Goal: Task Accomplishment & Management: Complete application form

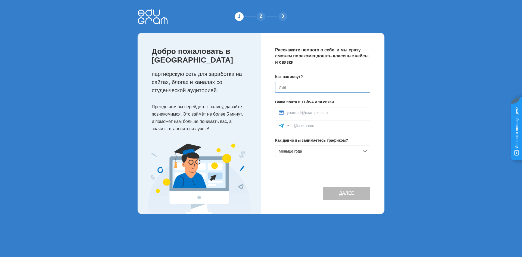
click at [298, 88] on input at bounding box center [322, 87] width 95 height 11
type input "khannn1197"
click at [301, 113] on input at bounding box center [327, 112] width 80 height 4
type input "khannn.iservice@gmail.com"
click at [314, 125] on input at bounding box center [329, 125] width 73 height 4
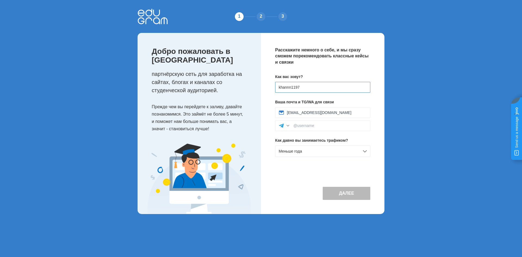
drag, startPoint x: 309, startPoint y: 87, endPoint x: 261, endPoint y: 85, distance: 49.0
click at [261, 85] on div "Добро пожаловать в Edugram партнёрскую сеть для заработка на сайтах, блогах и к…" at bounding box center [261, 123] width 247 height 181
click at [310, 125] on input at bounding box center [329, 125] width 73 height 4
paste input "khannn1197"
type input "khannn1197"
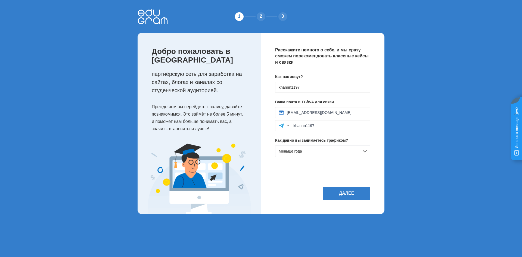
click at [339, 134] on div "Как вас зовут? khannn1197 Ваша почта и TG/WA для связи khannn.iservice@gmail.co…" at bounding box center [322, 117] width 95 height 87
click at [326, 151] on div "Меньше года" at bounding box center [322, 150] width 95 height 11
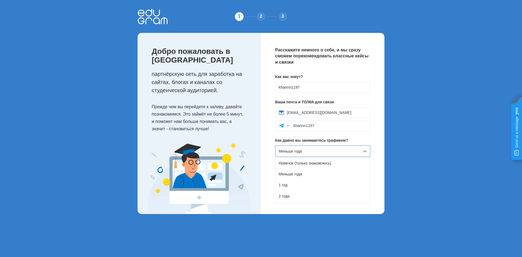
click at [326, 151] on div "Меньше года" at bounding box center [322, 150] width 95 height 11
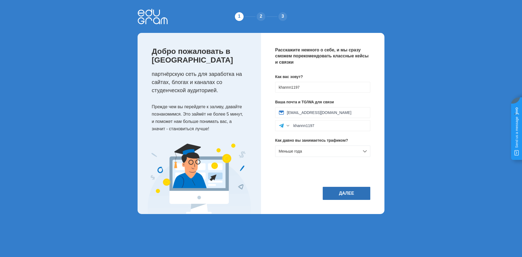
click at [338, 191] on button "Далее" at bounding box center [347, 193] width 48 height 13
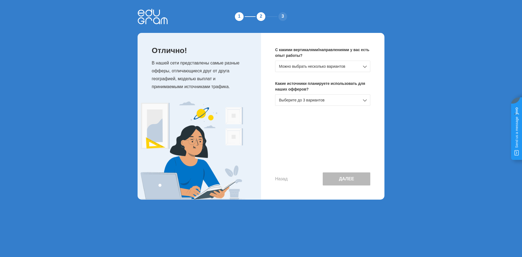
click at [296, 67] on div "Можно выбрать несколько вариантов" at bounding box center [322, 66] width 95 height 11
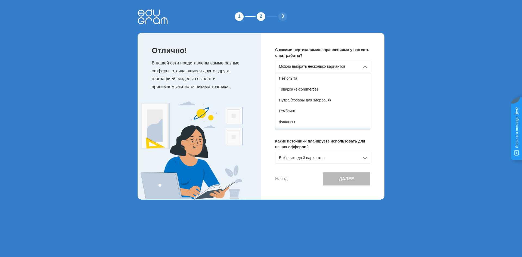
scroll to position [27, 0]
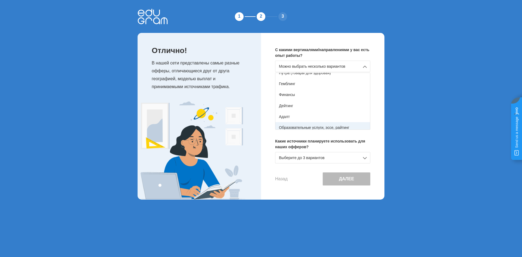
click at [312, 126] on div "Образовательные услуги, эссе, райтинг" at bounding box center [322, 127] width 95 height 11
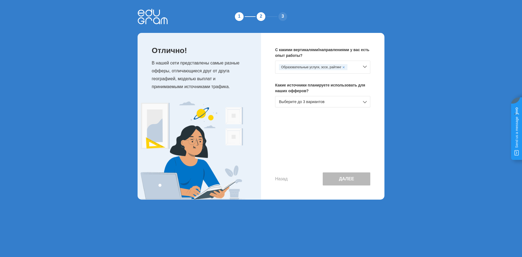
click at [298, 101] on div "Выберите до 3 вариантов" at bounding box center [322, 101] width 95 height 11
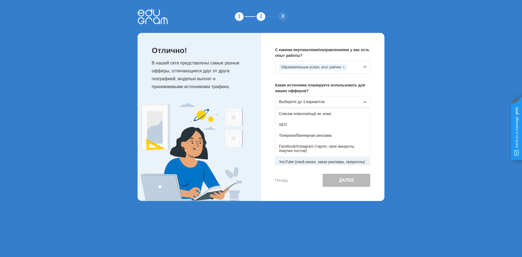
click at [310, 159] on div "YouTube (свой канал, заказ рекламы, прероллы)" at bounding box center [322, 161] width 95 height 11
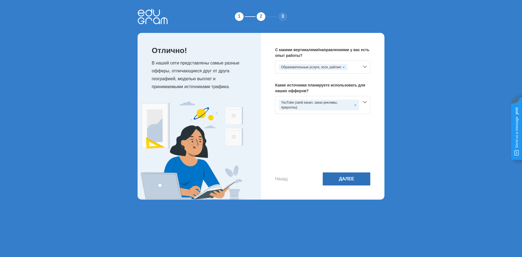
click at [339, 180] on button "Далее" at bounding box center [347, 178] width 48 height 13
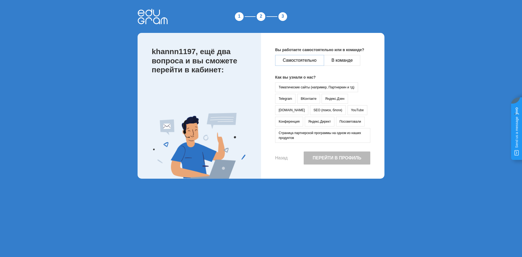
click at [300, 62] on button "Самостоятельно" at bounding box center [299, 60] width 49 height 11
click at [302, 60] on button "Самостоятельно" at bounding box center [299, 60] width 49 height 11
click at [348, 110] on button "YouTube" at bounding box center [358, 110] width 20 height 10
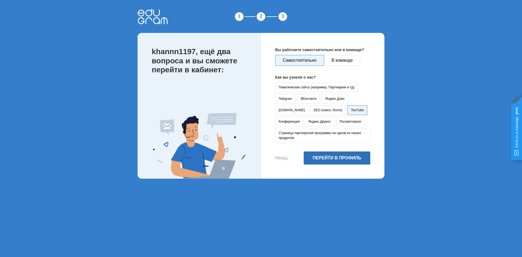
click at [337, 157] on button "Перейти в профиль" at bounding box center [337, 157] width 67 height 13
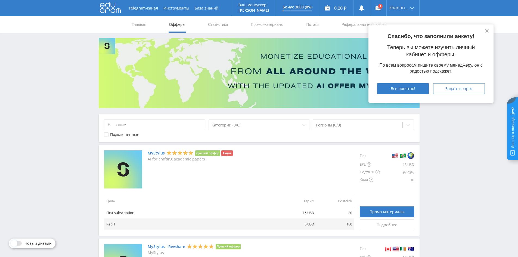
click at [158, 154] on link "MyStylus" at bounding box center [156, 153] width 17 height 4
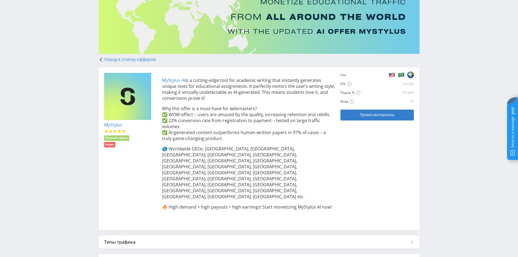
scroll to position [67, 0]
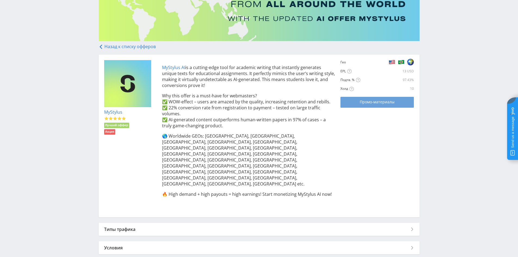
click at [374, 100] on span "Промо-материалы" at bounding box center [377, 102] width 35 height 4
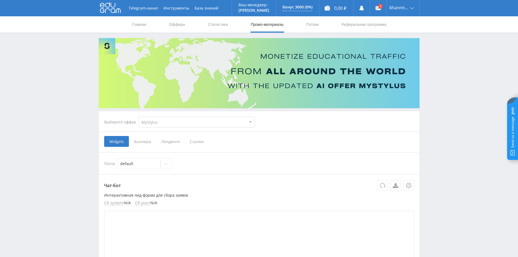
click at [199, 143] on span "Ссылки" at bounding box center [197, 141] width 24 height 11
click at [0, 0] on input "Ссылки" at bounding box center [0, 0] width 0 height 0
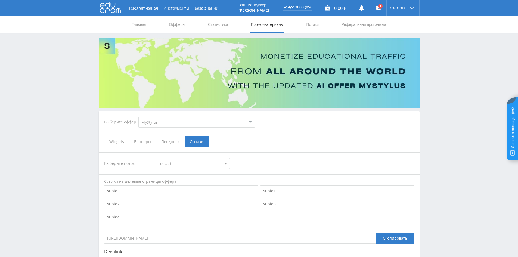
scroll to position [54, 0]
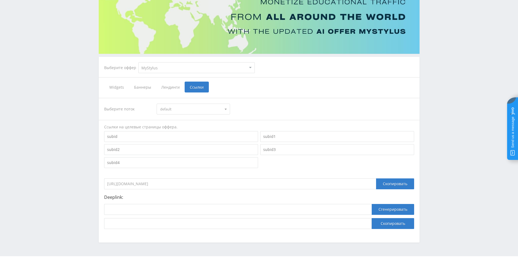
drag, startPoint x: 207, startPoint y: 186, endPoint x: 98, endPoint y: 184, distance: 108.5
click at [98, 184] on div "Выберите оффер MyStylus MyStylus - Revshare Кампус AI Studybay Автор24 Studybay…" at bounding box center [259, 113] width 326 height 259
click at [393, 179] on div "Скопировать" at bounding box center [395, 183] width 38 height 11
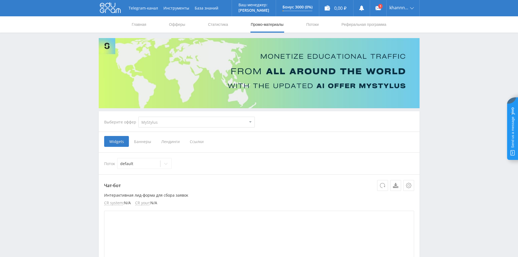
click at [200, 143] on span "Ссылки" at bounding box center [197, 141] width 24 height 11
click at [0, 0] on input "Ссылки" at bounding box center [0, 0] width 0 height 0
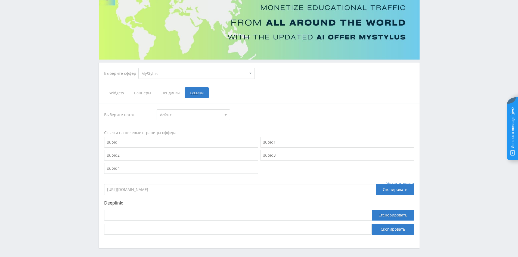
scroll to position [54, 0]
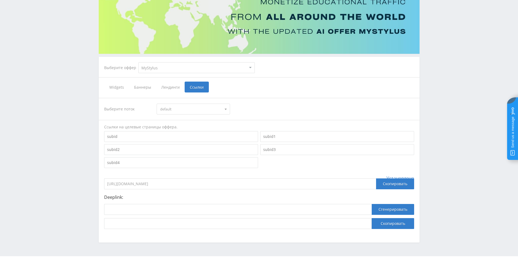
drag, startPoint x: 171, startPoint y: 184, endPoint x: 82, endPoint y: 186, distance: 88.9
click at [82, 186] on div "Telegram-канал Инструменты База знаний Ваш менеджер: [PERSON_NAME] Alex Online …" at bounding box center [259, 109] width 518 height 327
click at [160, 68] on select "MyStylus MyStylus - Revshare Кампус AI Studybay Автор24 Studybay [GEOGRAPHIC_DA…" at bounding box center [196, 67] width 116 height 11
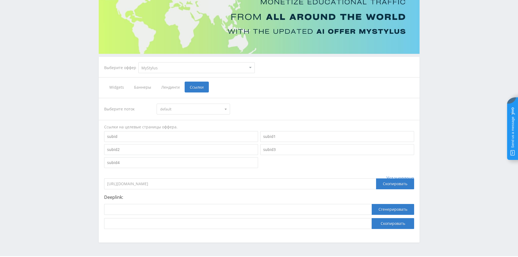
click at [160, 68] on select "MyStylus MyStylus - Revshare Кампус AI Studybay Автор24 Studybay Brazil Study A…" at bounding box center [196, 67] width 116 height 11
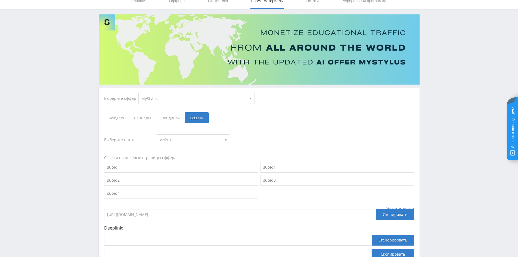
scroll to position [0, 0]
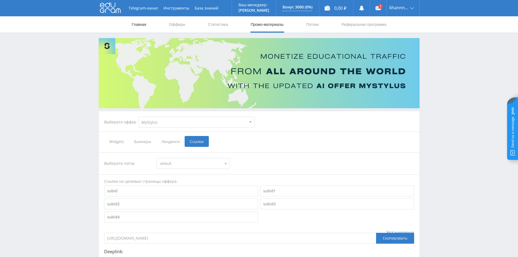
click at [145, 24] on link "Главная" at bounding box center [138, 24] width 15 height 16
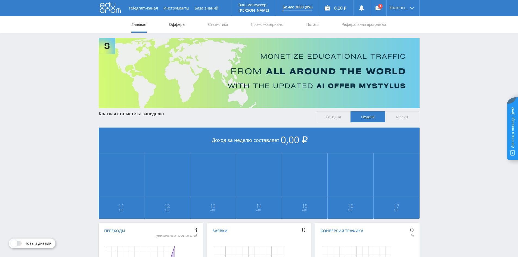
click at [179, 25] on link "Офферы" at bounding box center [177, 24] width 17 height 16
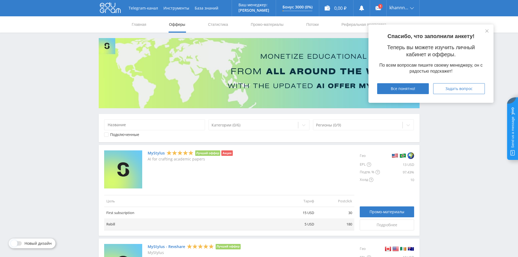
click at [156, 153] on link "MyStylus" at bounding box center [156, 153] width 17 height 4
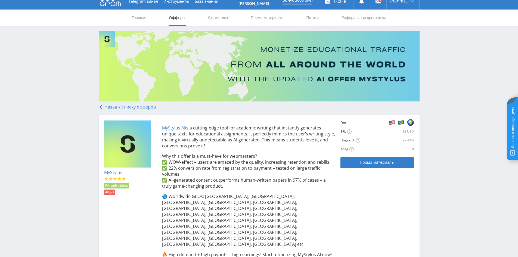
scroll to position [67, 0]
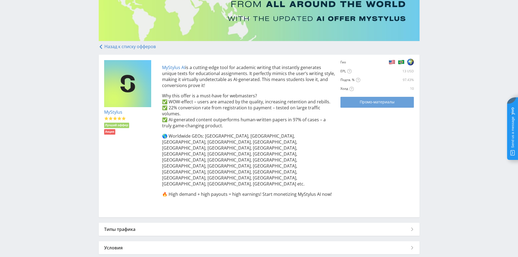
click at [383, 103] on span "Промо-материалы" at bounding box center [377, 102] width 35 height 4
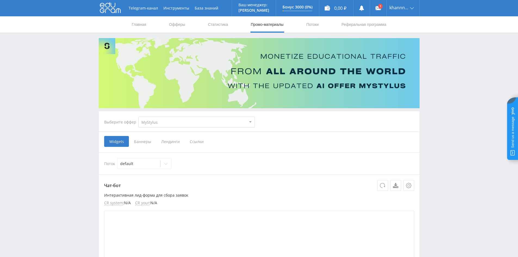
click at [196, 143] on span "Ссылки" at bounding box center [197, 141] width 24 height 11
click at [0, 0] on input "Ссылки" at bounding box center [0, 0] width 0 height 0
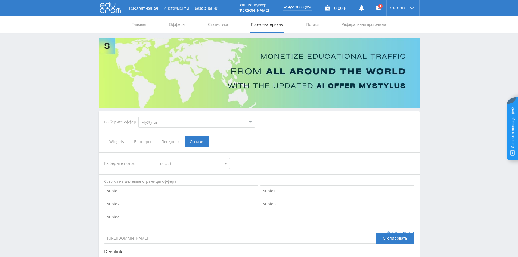
scroll to position [70, 0]
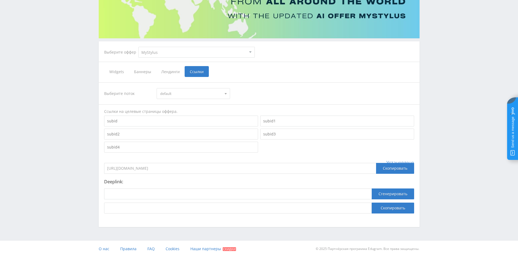
drag, startPoint x: 197, startPoint y: 166, endPoint x: 110, endPoint y: 165, distance: 87.0
click at [110, 165] on input "[URL][DOMAIN_NAME]" at bounding box center [240, 168] width 272 height 11
click at [201, 168] on input "[URL][DOMAIN_NAME]" at bounding box center [240, 168] width 272 height 11
drag, startPoint x: 150, startPoint y: 168, endPoint x: 84, endPoint y: 167, distance: 66.1
click at [84, 167] on div "Telegram-канал Инструменты База знаний Ваш менеджер: [PERSON_NAME] Online @edug…" at bounding box center [259, 93] width 518 height 327
